Goal: Task Accomplishment & Management: Manage account settings

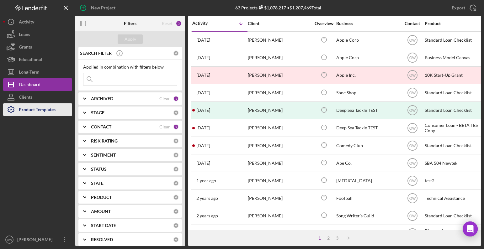
click at [38, 108] on div "Product Templates" at bounding box center [37, 110] width 37 height 14
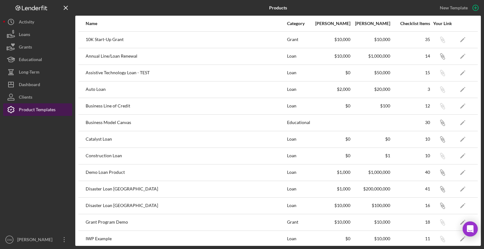
click at [52, 109] on div "Product Templates" at bounding box center [37, 110] width 37 height 14
click at [461, 58] on icon "Icon/Edit" at bounding box center [462, 56] width 14 height 14
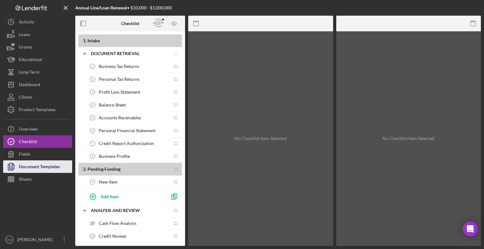
click at [31, 171] on div "Document Templates" at bounding box center [39, 167] width 41 height 14
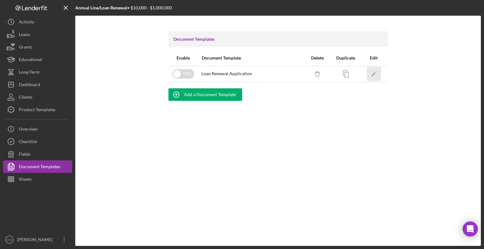
click at [374, 72] on polygon "button" at bounding box center [373, 74] width 4 height 4
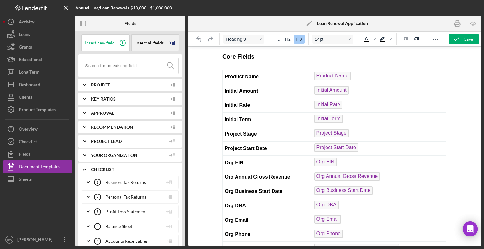
click at [145, 44] on span "Insert all fields" at bounding box center [149, 42] width 28 height 5
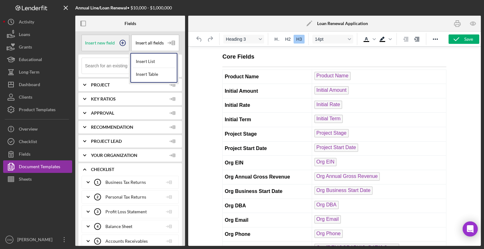
click at [112, 41] on span "Insert new field" at bounding box center [100, 42] width 30 height 5
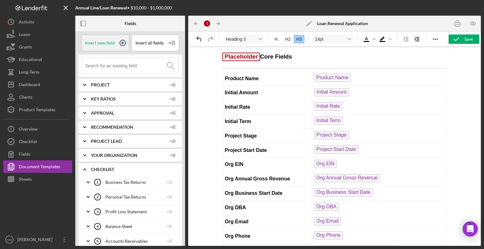
click at [112, 41] on span "Insert new field" at bounding box center [100, 42] width 30 height 5
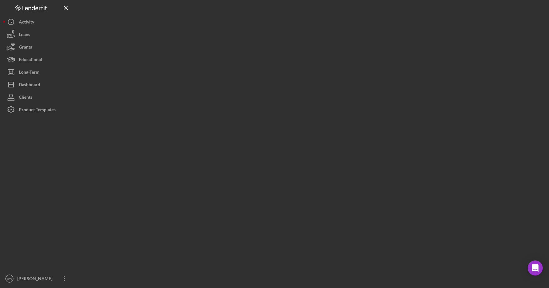
click at [44, 271] on div at bounding box center [37, 194] width 69 height 156
click at [39, 277] on div "[PERSON_NAME]" at bounding box center [36, 279] width 41 height 14
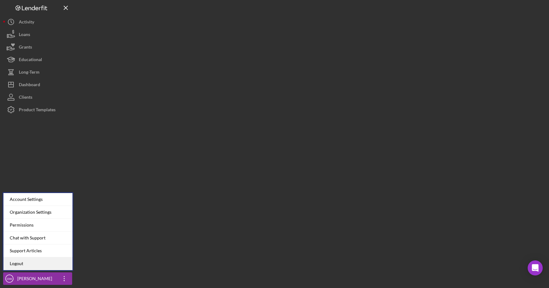
click at [39, 266] on link "Logout" at bounding box center [37, 263] width 69 height 13
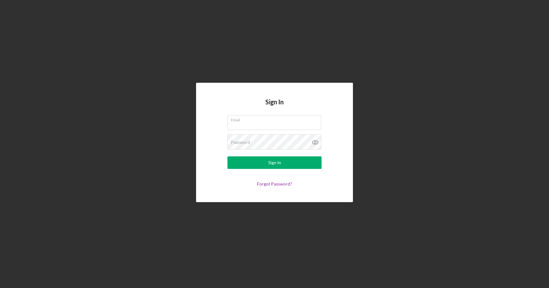
type input "lfdemolenderuser@gmail.com"
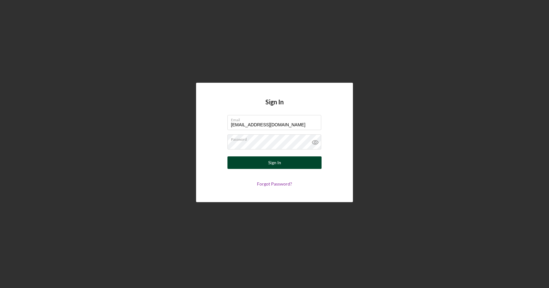
click at [274, 160] on div "Sign In" at bounding box center [274, 162] width 13 height 13
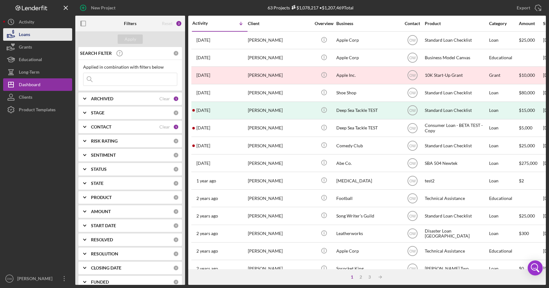
click at [55, 39] on button "Loans" at bounding box center [37, 34] width 69 height 13
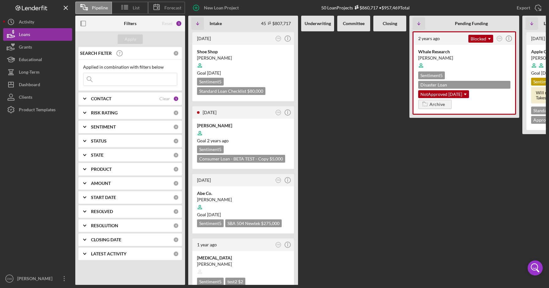
click at [173, 1] on div "Pipeline List Forecast New Loan Project 50 Loan Projects $860,717 • $957,469 To…" at bounding box center [310, 8] width 470 height 16
click at [172, 6] on span "Forecast" at bounding box center [172, 7] width 17 height 5
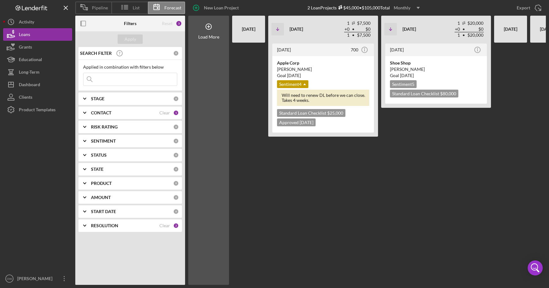
click at [402, 9] on div "Monthly" at bounding box center [401, 7] width 17 height 9
click at [402, 35] on div "Quarterly" at bounding box center [407, 35] width 25 height 13
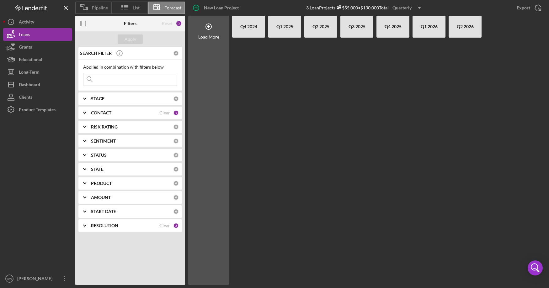
click at [414, 8] on icon "Icon/Dropdown Arrow" at bounding box center [419, 8] width 16 height 16
click at [168, 23] on div "Reset" at bounding box center [167, 23] width 11 height 5
click at [160, 113] on div "CONTACT Clear 1" at bounding box center [135, 113] width 88 height 6
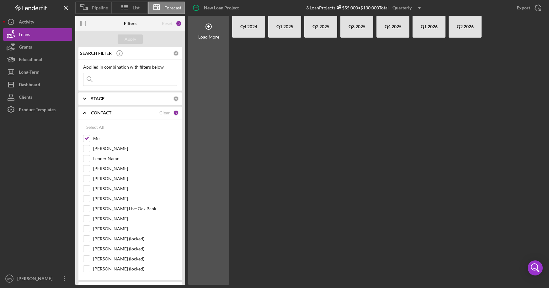
click at [159, 116] on div "CONTACT Clear 1" at bounding box center [135, 113] width 88 height 13
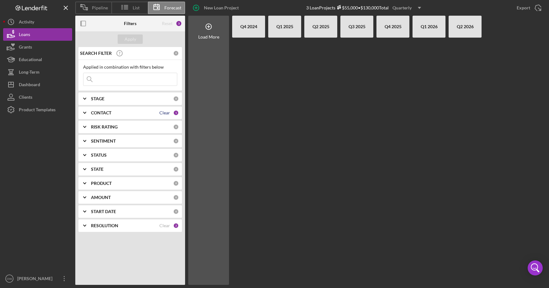
click at [165, 110] on div "Clear" at bounding box center [164, 112] width 11 height 5
click at [129, 34] on div "Apply" at bounding box center [130, 38] width 12 height 9
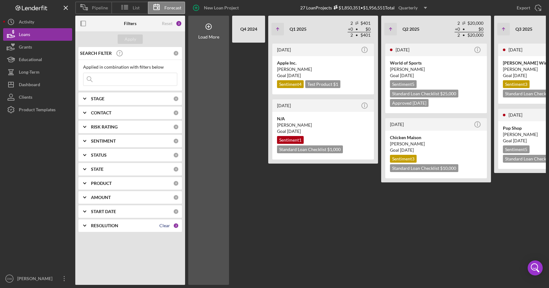
click at [161, 226] on div "Clear" at bounding box center [164, 225] width 11 height 5
click at [134, 38] on div "Apply" at bounding box center [130, 38] width 12 height 9
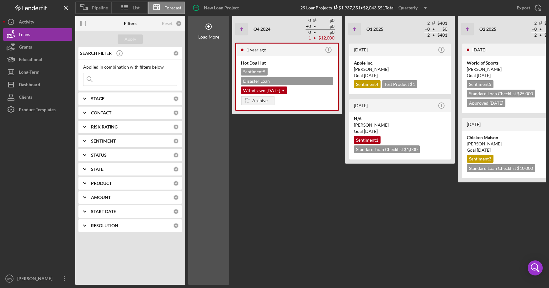
click at [416, 5] on div "Quarterly" at bounding box center [407, 7] width 19 height 9
click at [275, 186] on div "1 year ago Icon/Info Hot Dog Hut Sentiment 5 Disaster Loan VA $12,000 Withdrawn…" at bounding box center [287, 164] width 110 height 242
click at [413, 8] on div "Quarterly" at bounding box center [407, 7] width 19 height 9
click at [412, 52] on div "Yearly" at bounding box center [413, 48] width 25 height 13
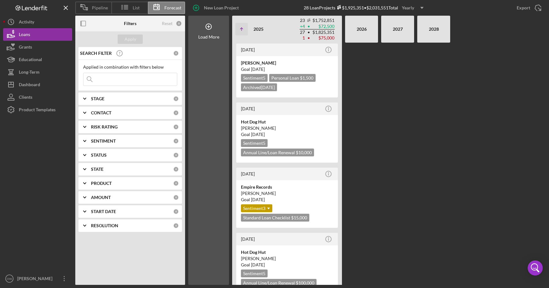
click at [410, 8] on div "Yearly" at bounding box center [408, 7] width 12 height 9
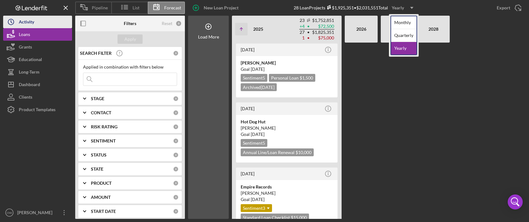
click at [43, 23] on button "Icon/History Activity" at bounding box center [37, 22] width 69 height 13
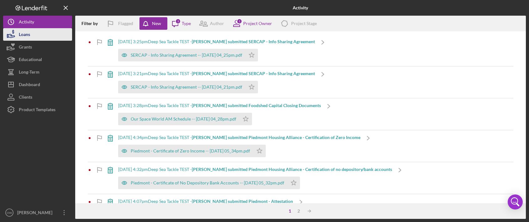
click at [33, 38] on button "Loans" at bounding box center [37, 34] width 69 height 13
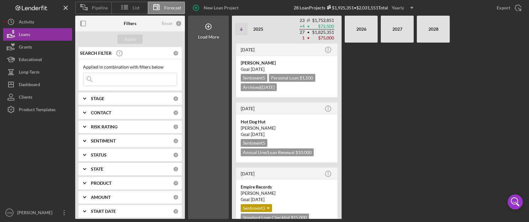
click at [105, 81] on input at bounding box center [129, 79] width 93 height 13
click at [136, 65] on div "Applied in combination with filters below" at bounding box center [130, 67] width 94 height 5
click at [101, 78] on input at bounding box center [129, 79] width 93 height 13
click at [204, 74] on div "Load More" at bounding box center [208, 117] width 41 height 203
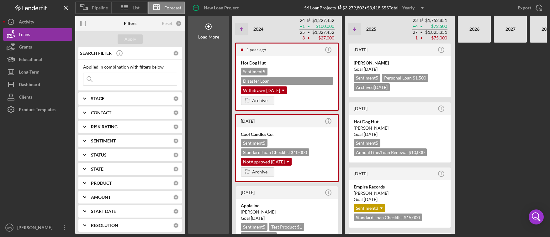
click at [417, 8] on icon "Icon/Dropdown Arrow" at bounding box center [422, 8] width 16 height 16
click at [417, 32] on div "Quarterly" at bounding box center [414, 35] width 25 height 13
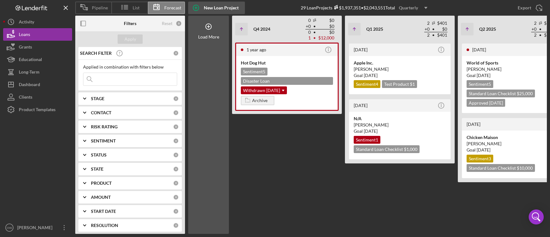
click at [213, 7] on div "New Loan Project" at bounding box center [221, 8] width 35 height 13
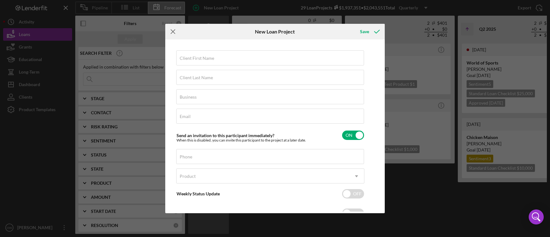
click at [174, 31] on icon "Icon/Menu Close" at bounding box center [173, 32] width 16 height 16
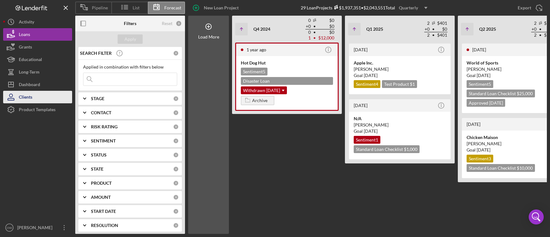
click at [32, 97] on div "Clients" at bounding box center [25, 98] width 13 height 14
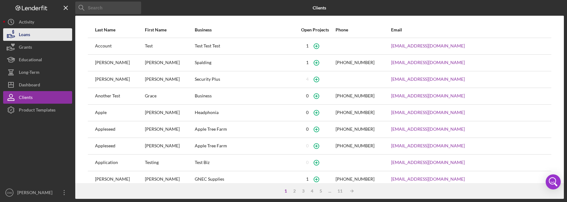
click at [40, 34] on button "Loans" at bounding box center [37, 34] width 69 height 13
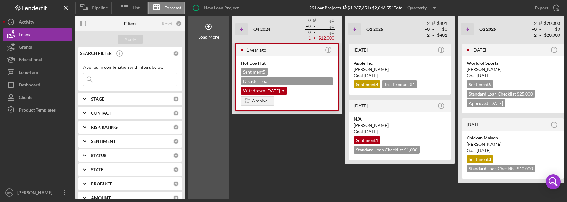
click at [323, 63] on div "Hot Dog Hut" at bounding box center [287, 63] width 92 height 6
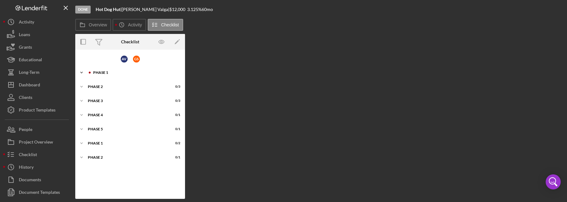
click at [102, 71] on div "Phase 1" at bounding box center [135, 73] width 84 height 4
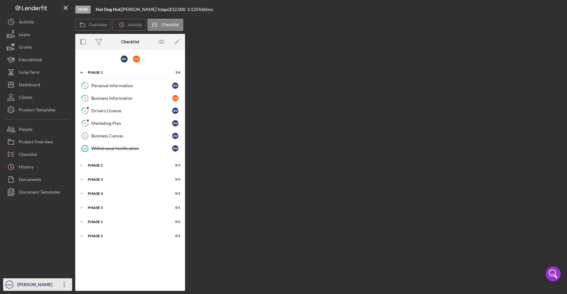
click at [38, 287] on div "[PERSON_NAME]" at bounding box center [36, 285] width 41 height 14
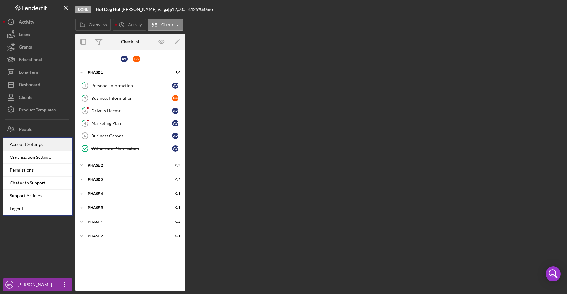
click at [40, 145] on div "Account Settings" at bounding box center [37, 144] width 69 height 13
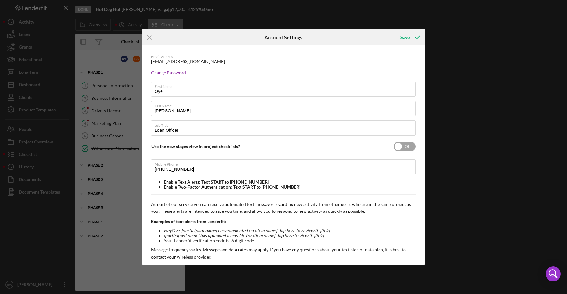
click at [408, 146] on input "checkbox" at bounding box center [404, 146] width 22 height 9
checkbox input "true"
click at [412, 34] on icon "submit" at bounding box center [417, 37] width 16 height 16
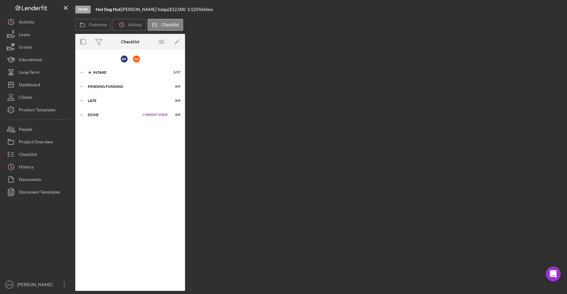
click at [29, 34] on div "Loans" at bounding box center [24, 35] width 11 height 14
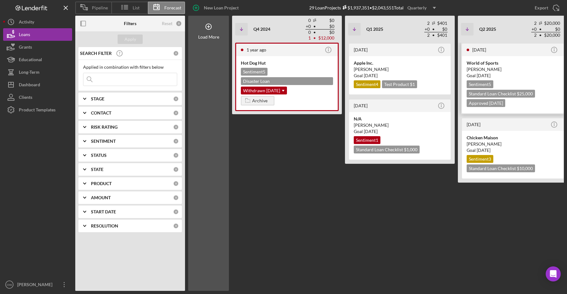
click at [533, 71] on div "Oscar Dukes" at bounding box center [512, 69] width 92 height 6
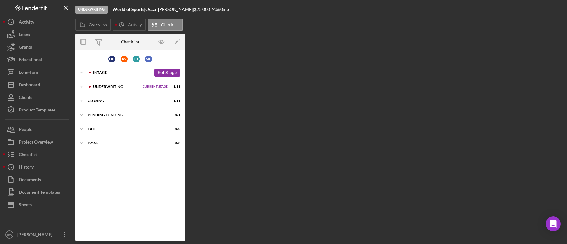
click at [99, 72] on div "Intake" at bounding box center [122, 73] width 58 height 4
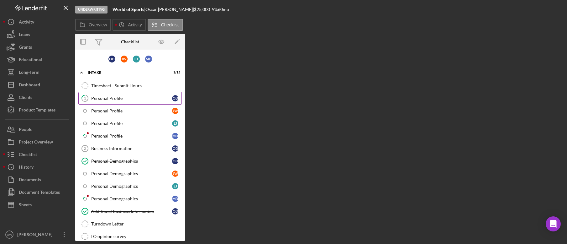
click at [97, 102] on link "1 Personal Profile O D" at bounding box center [129, 98] width 103 height 13
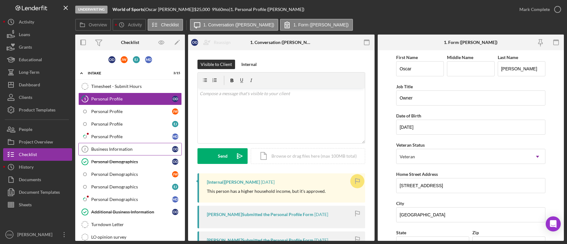
click at [122, 146] on div "Business Information" at bounding box center [131, 148] width 81 height 5
click at [48, 104] on div "Product Templates" at bounding box center [37, 110] width 37 height 14
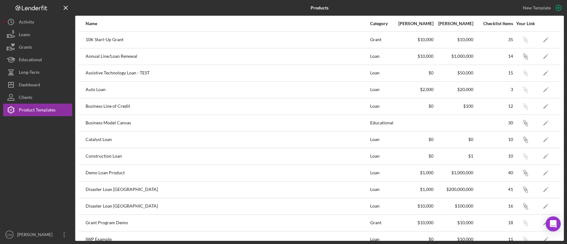
click at [554, 72] on td at bounding box center [557, 73] width 7 height 17
click at [549, 71] on icon "Icon/Edit" at bounding box center [546, 73] width 14 height 14
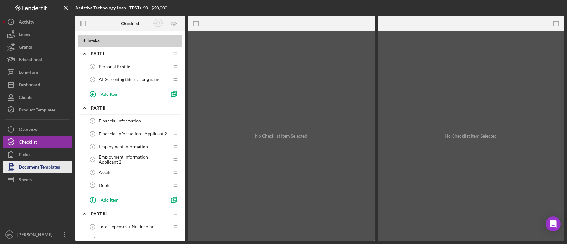
click at [48, 171] on div "Document Templates" at bounding box center [39, 167] width 41 height 14
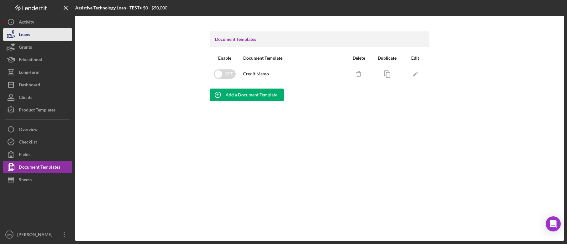
click at [16, 32] on icon "button" at bounding box center [11, 35] width 16 height 16
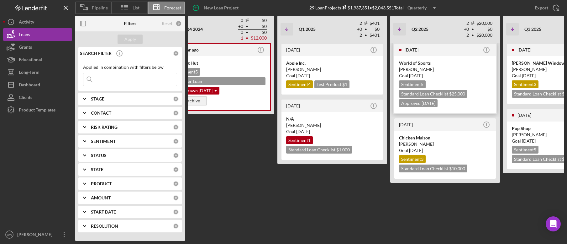
scroll to position [0, 103]
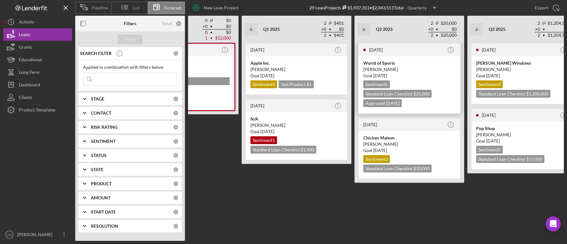
click at [431, 61] on div "World of Sports" at bounding box center [409, 63] width 92 height 6
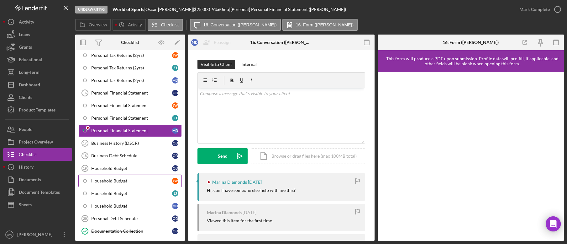
scroll to position [292, 0]
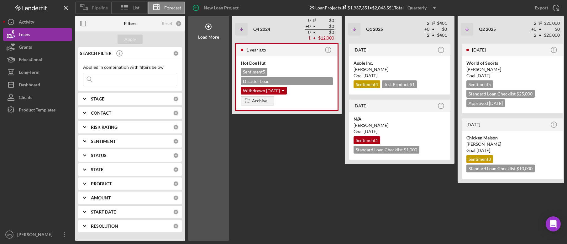
click at [88, 6] on icon at bounding box center [84, 7] width 16 height 16
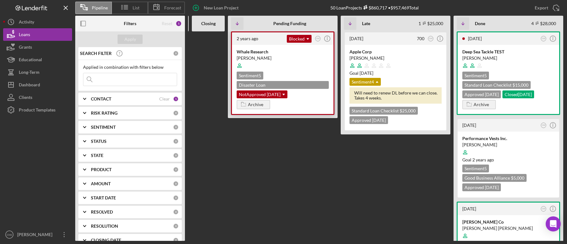
scroll to position [0, 184]
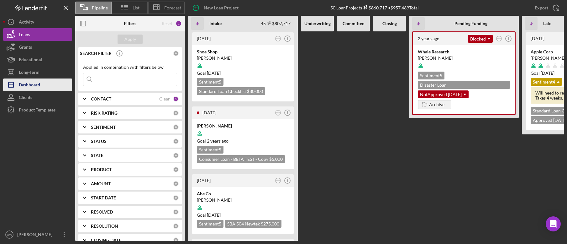
click at [29, 82] on div "Dashboard" at bounding box center [29, 85] width 21 height 14
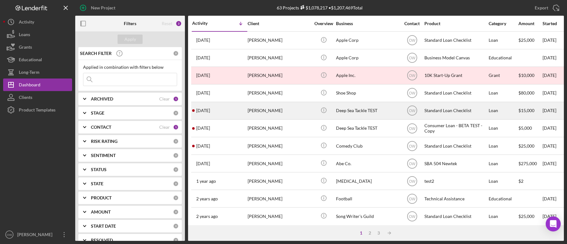
click at [290, 108] on div "[PERSON_NAME]" at bounding box center [279, 110] width 63 height 17
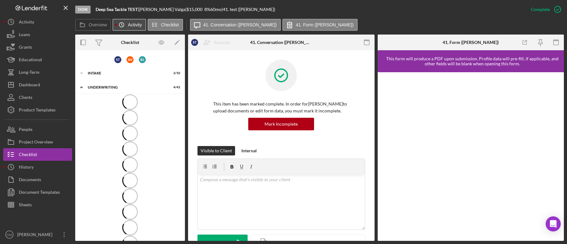
click at [123, 25] on icon "Icon/History" at bounding box center [121, 24] width 13 height 13
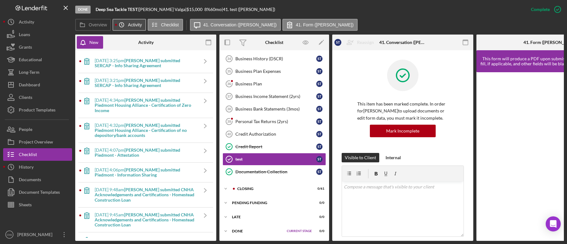
scroll to position [445, 0]
click at [307, 42] on icon "button" at bounding box center [306, 42] width 2 height 2
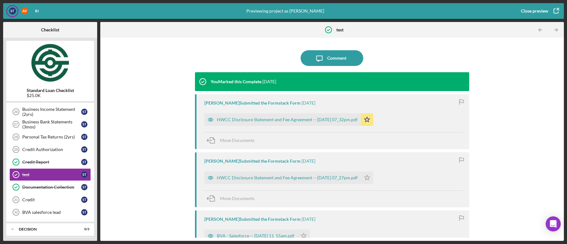
scroll to position [421, 0]
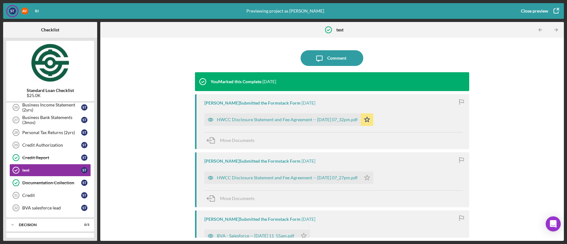
click at [553, 10] on icon "button" at bounding box center [556, 11] width 16 height 16
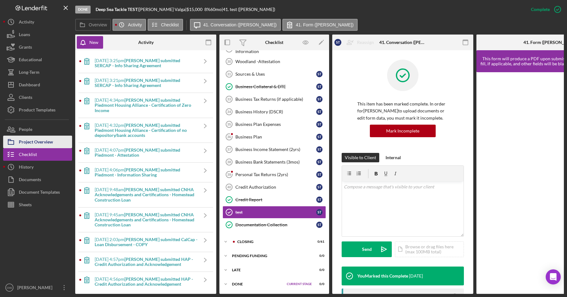
scroll to position [392, 0]
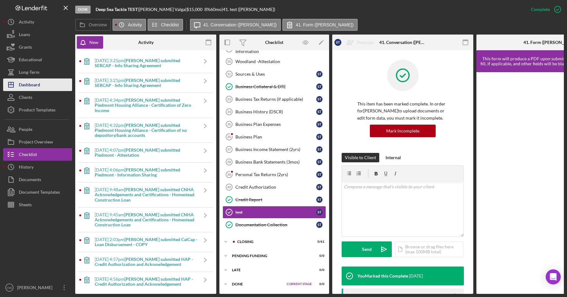
click at [30, 85] on div "Dashboard" at bounding box center [29, 85] width 21 height 14
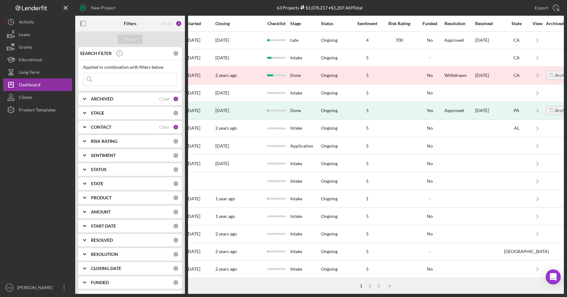
scroll to position [0, 374]
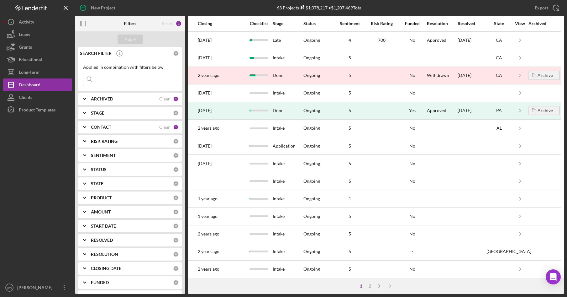
click at [519, 23] on div "View" at bounding box center [520, 23] width 16 height 5
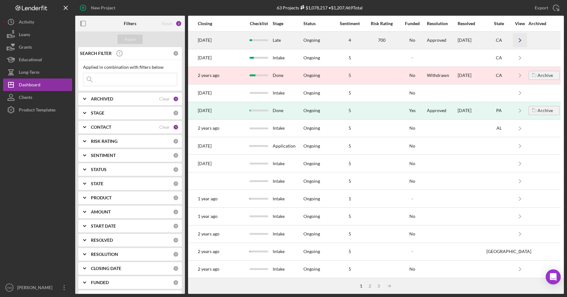
click at [519, 39] on icon "Icon/Navigate" at bounding box center [520, 40] width 14 height 14
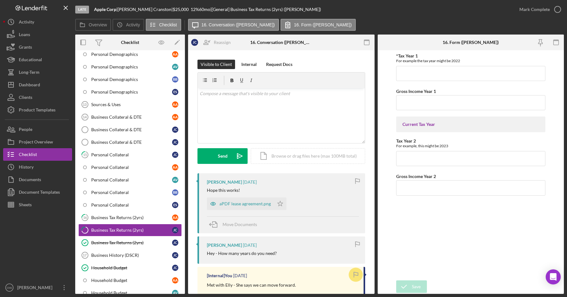
scroll to position [254, 0]
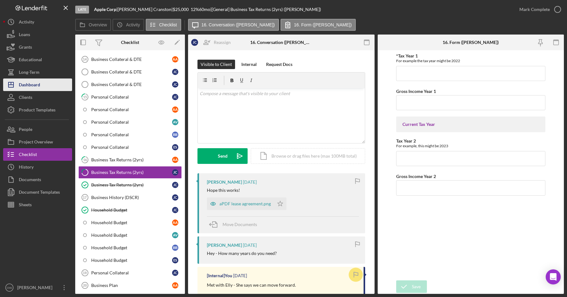
click at [28, 83] on div "Dashboard" at bounding box center [29, 85] width 21 height 14
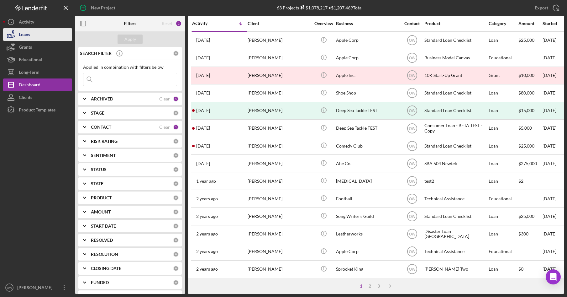
click at [32, 38] on button "Loans" at bounding box center [37, 34] width 69 height 13
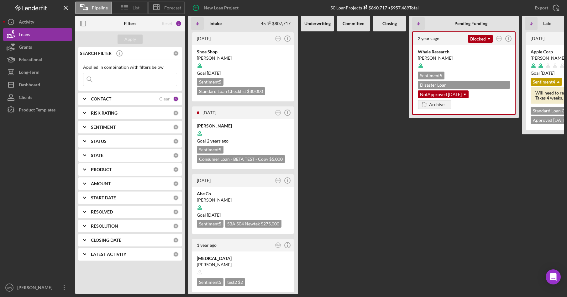
click at [134, 7] on span "List" at bounding box center [136, 7] width 7 height 5
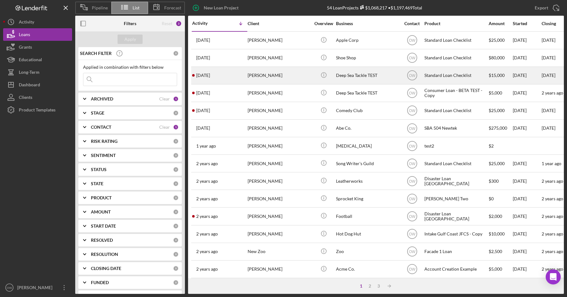
click at [310, 74] on div "[PERSON_NAME]" at bounding box center [279, 75] width 63 height 17
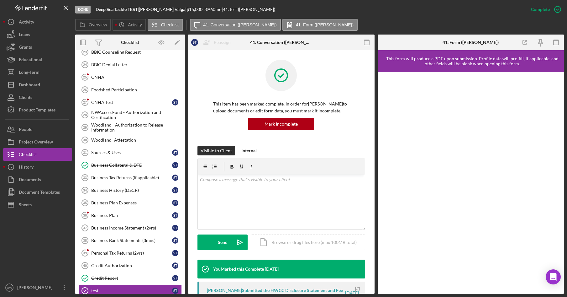
scroll to position [389, 0]
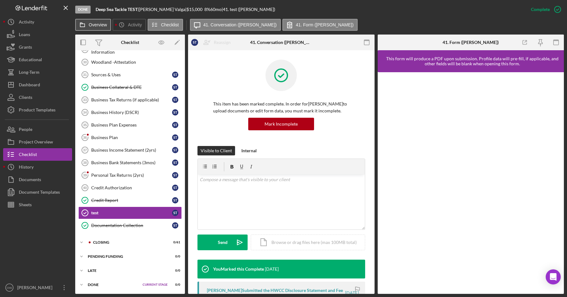
click at [91, 26] on label "Overview" at bounding box center [98, 24] width 18 height 5
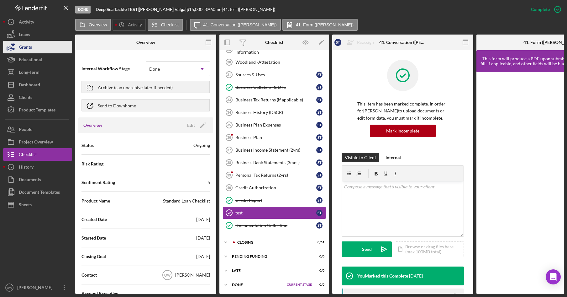
click at [36, 42] on button "Grants" at bounding box center [37, 47] width 69 height 13
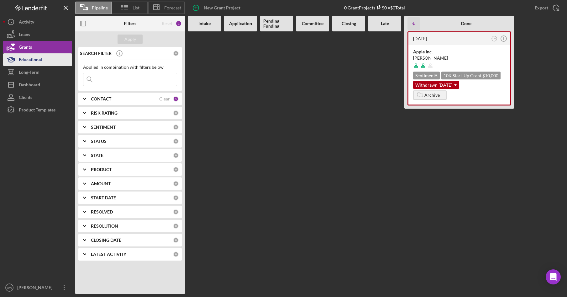
click at [31, 56] on div "Educational" at bounding box center [30, 60] width 23 height 14
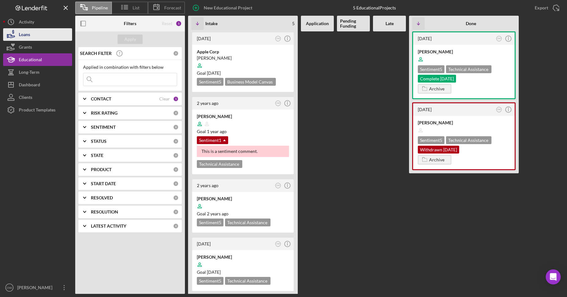
click at [28, 35] on div "Loans" at bounding box center [24, 35] width 11 height 14
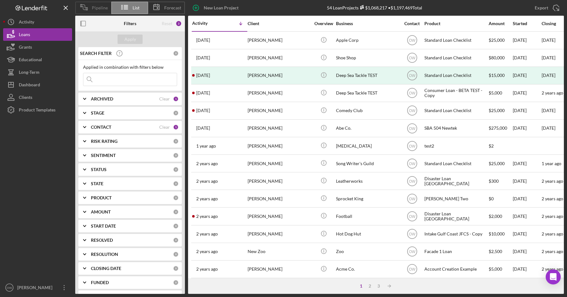
click at [87, 5] on icon at bounding box center [84, 7] width 16 height 16
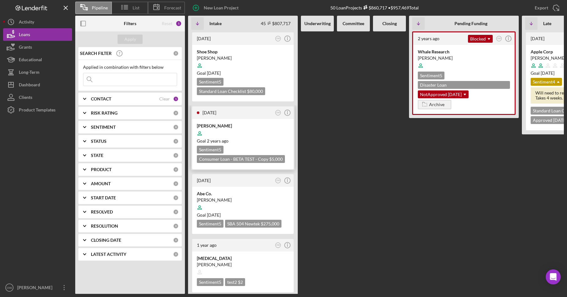
click at [234, 135] on div at bounding box center [243, 133] width 92 height 12
